Goal: Transaction & Acquisition: Purchase product/service

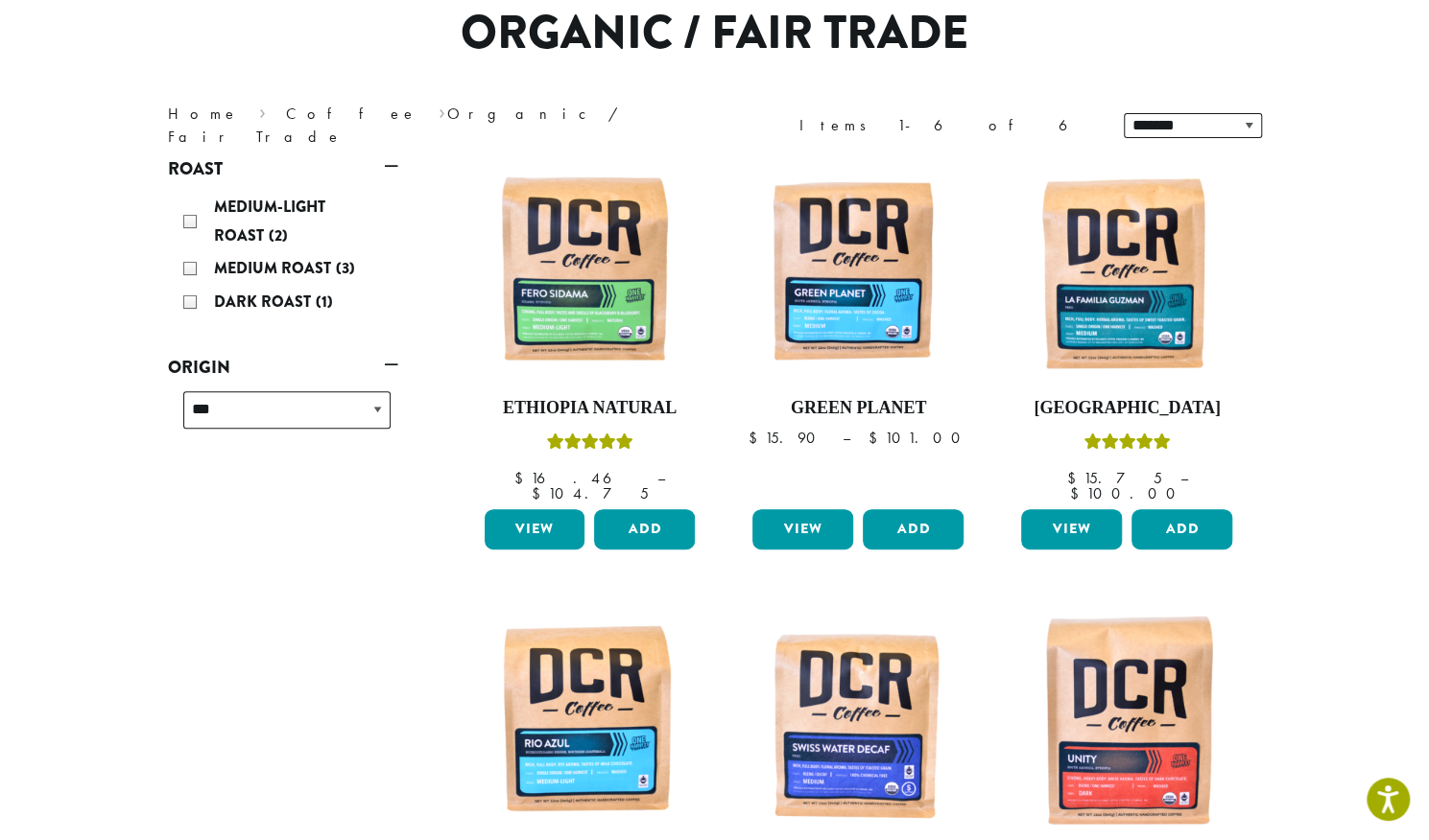
scroll to position [167, 0]
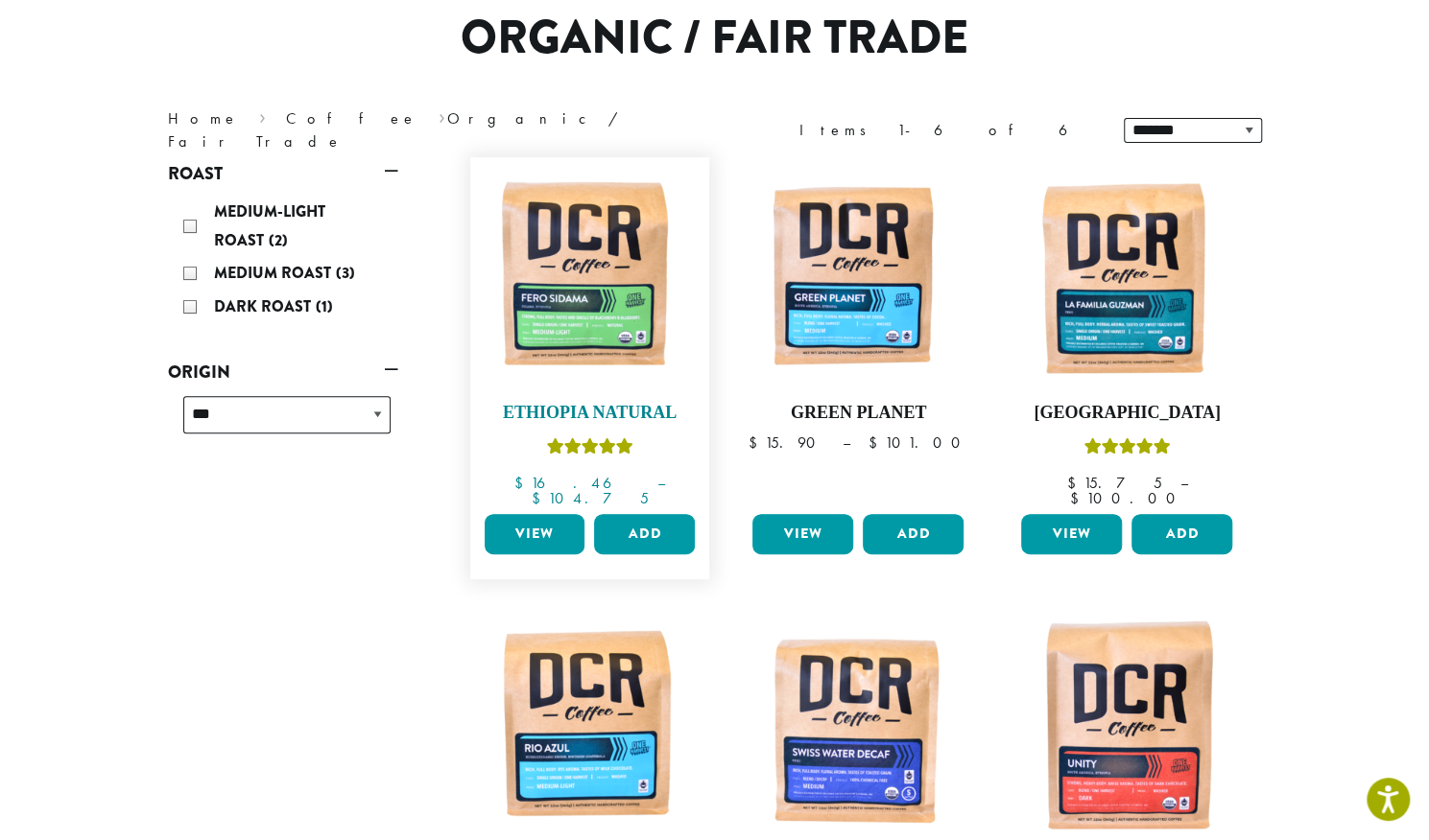
click at [625, 316] on img at bounding box center [590, 277] width 221 height 221
click at [541, 514] on link "View" at bounding box center [534, 534] width 100 height 41
